Goal: Task Accomplishment & Management: Use online tool/utility

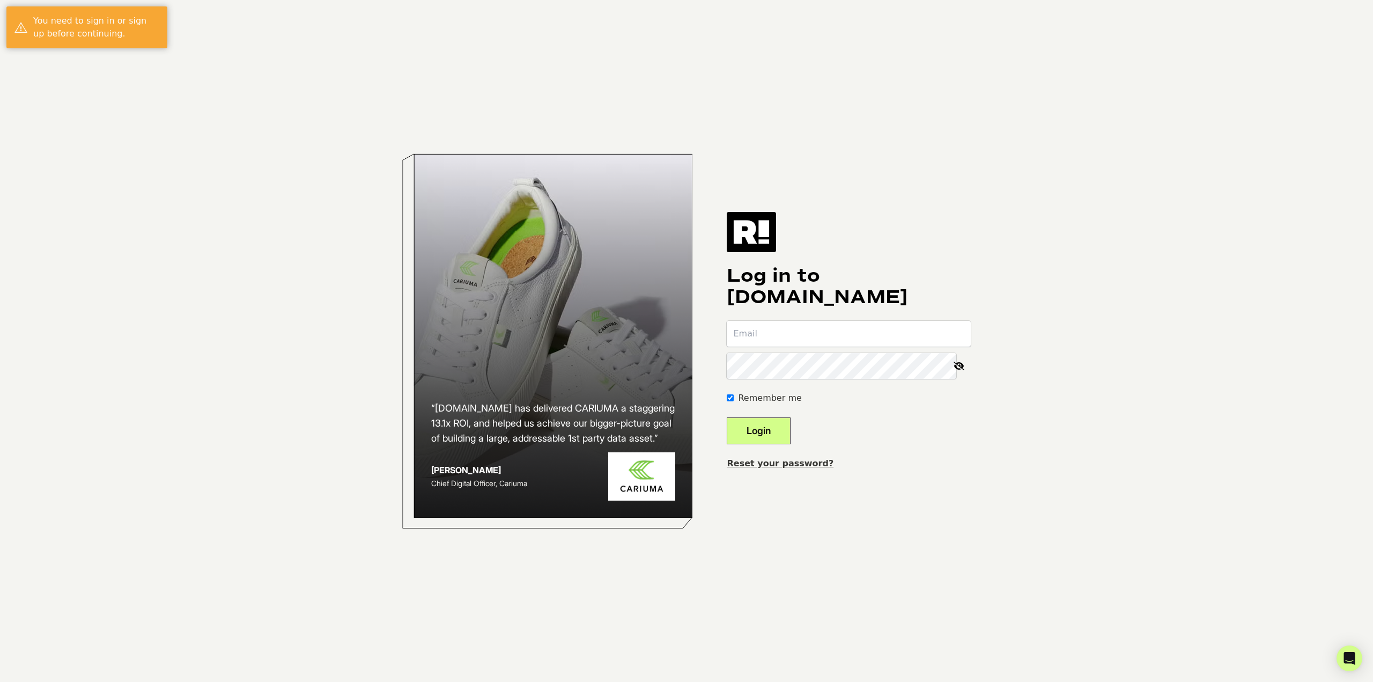
click at [0, 681] on com-1password-button at bounding box center [0, 682] width 0 height 0
click at [797, 334] on input "email" at bounding box center [849, 334] width 244 height 26
type input "[PERSON_NAME][EMAIL_ADDRESS][DOMAIN_NAME]"
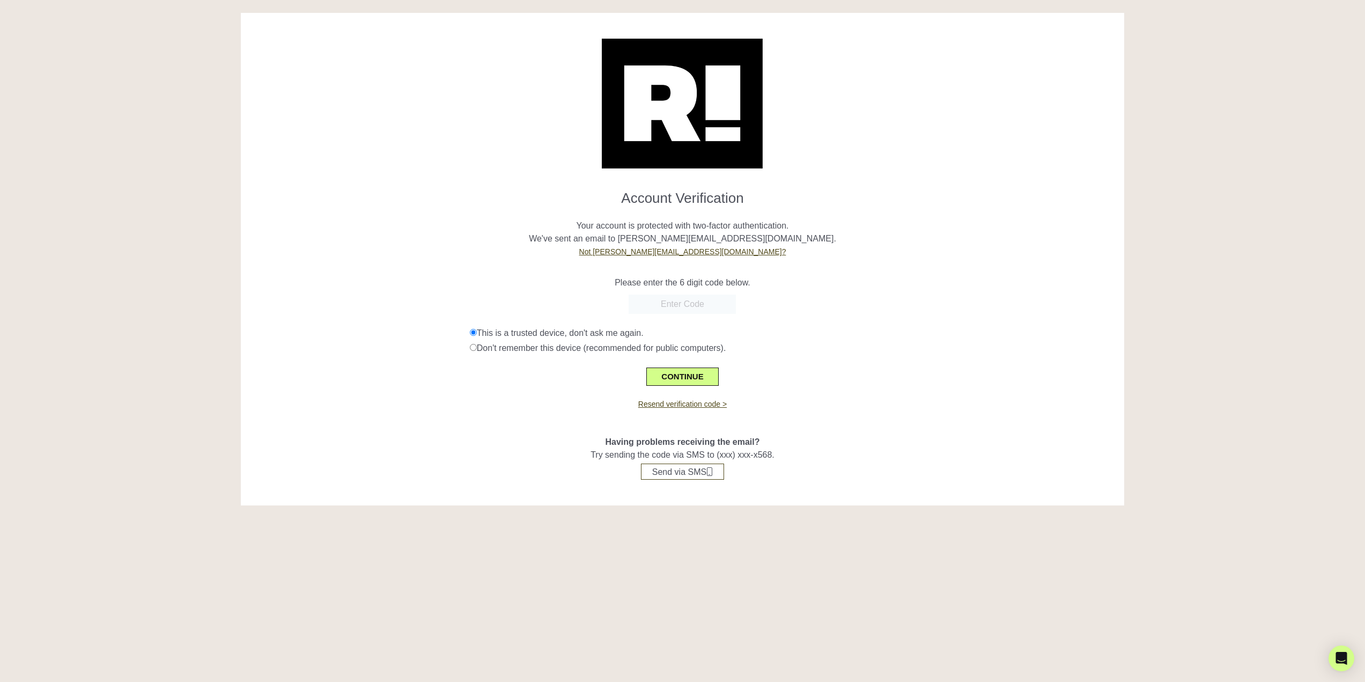
click at [668, 301] on input "text" at bounding box center [682, 303] width 107 height 19
paste input "912774"
type input "912774"
click at [701, 373] on button "CONTINUE" at bounding box center [682, 376] width 72 height 18
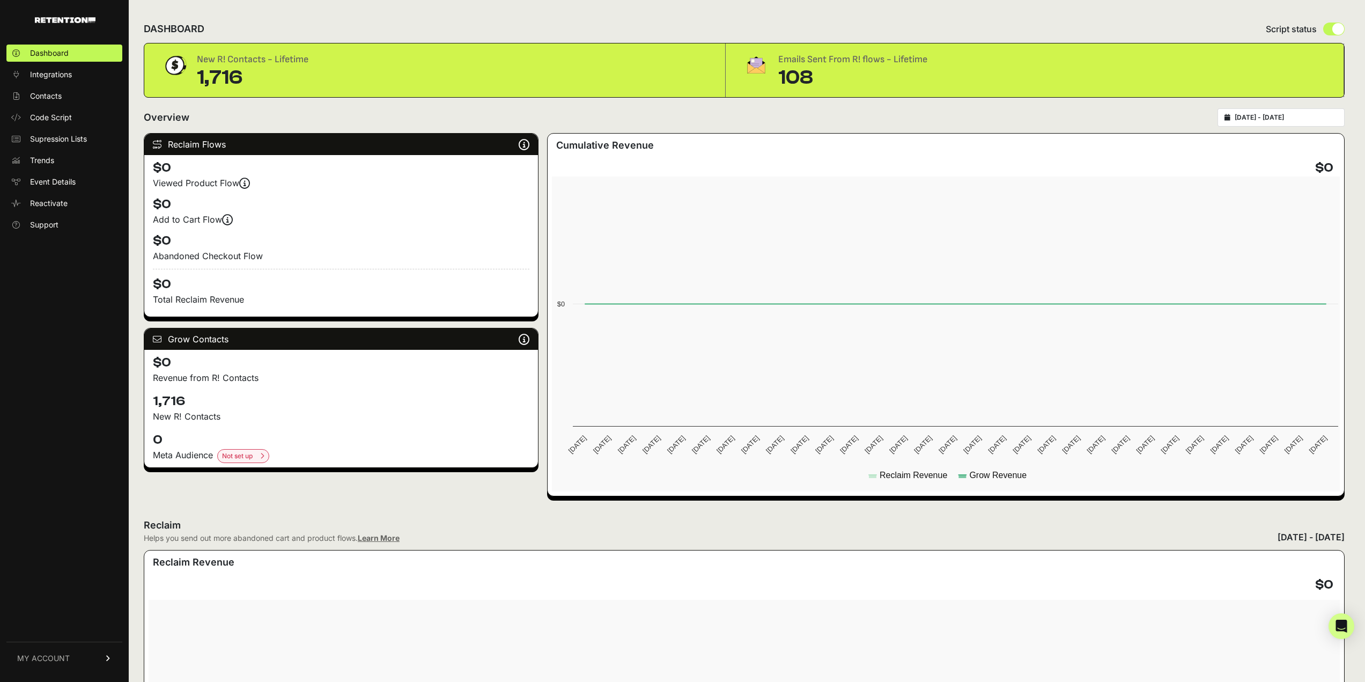
click at [71, 96] on link "Contacts" at bounding box center [64, 95] width 116 height 17
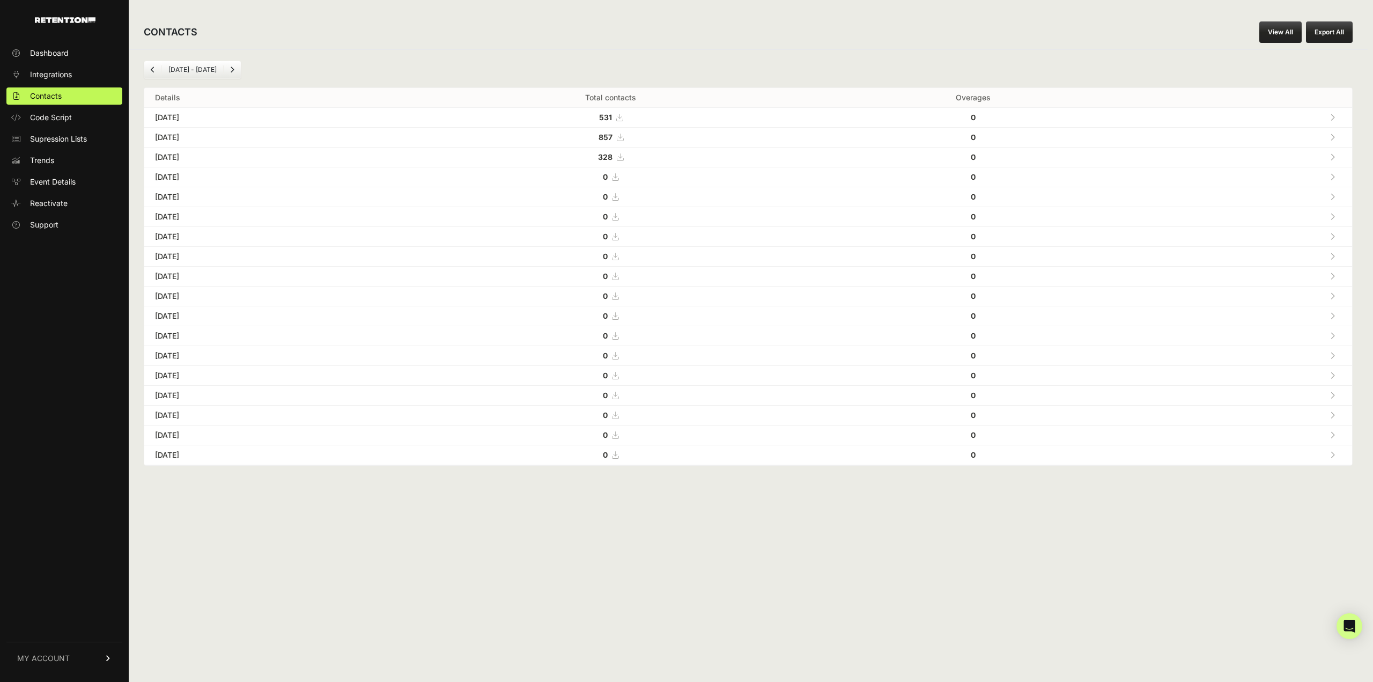
click at [50, 46] on link "Dashboard" at bounding box center [64, 53] width 116 height 17
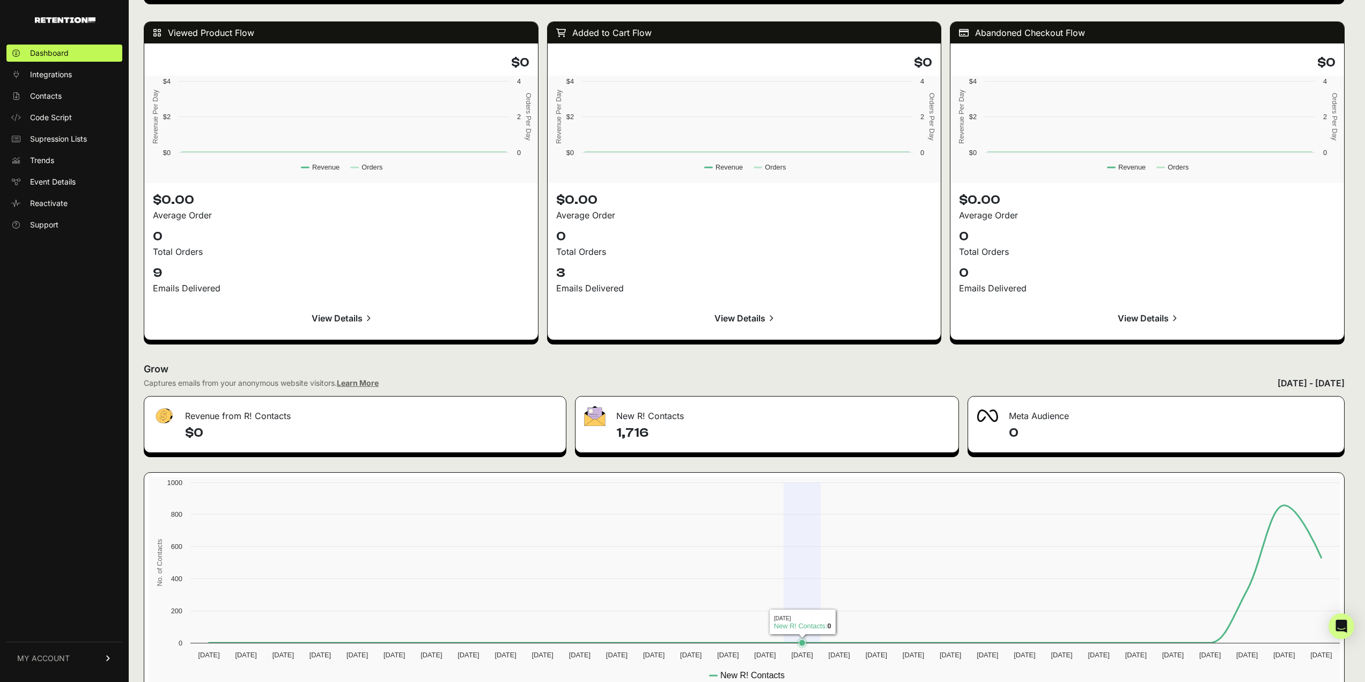
scroll to position [949, 0]
